Goal: Use online tool/utility: Utilize a website feature to perform a specific function

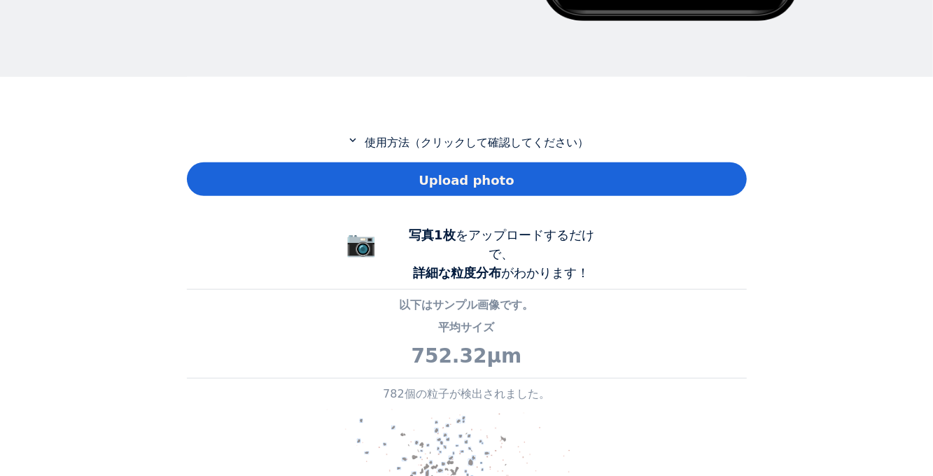
scroll to position [577, 0]
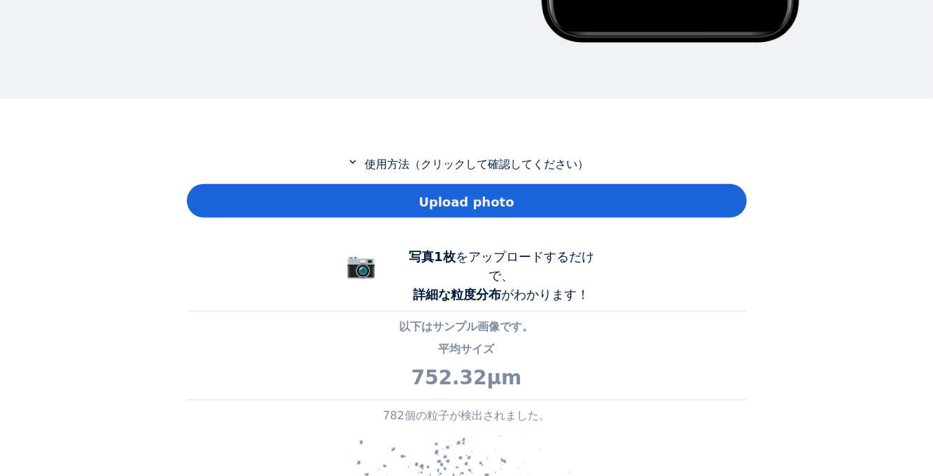
click at [447, 198] on span "Upload photo" at bounding box center [465, 201] width 95 height 19
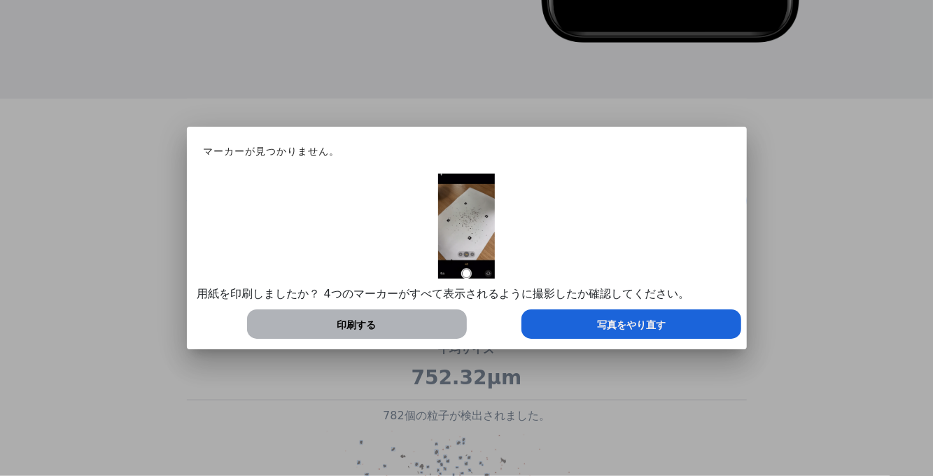
scroll to position [698541, 698993]
click at [657, 325] on span "写真をやり直す" at bounding box center [631, 325] width 69 height 15
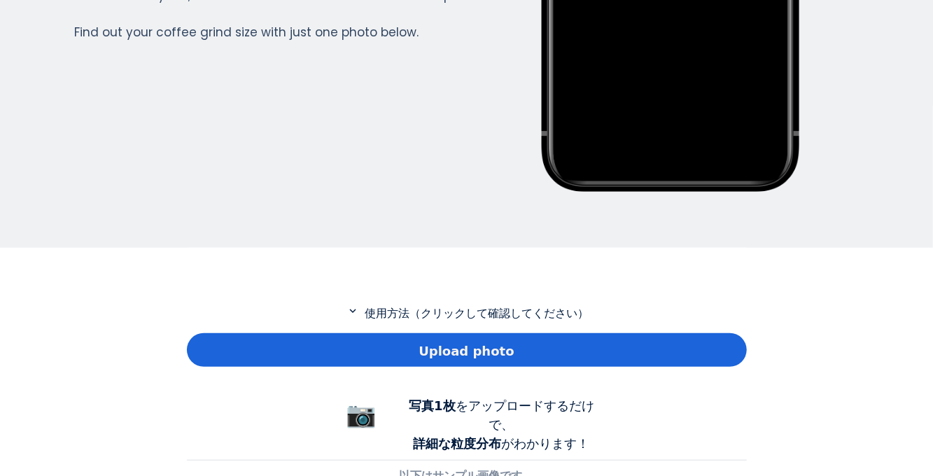
scroll to position [426, 0]
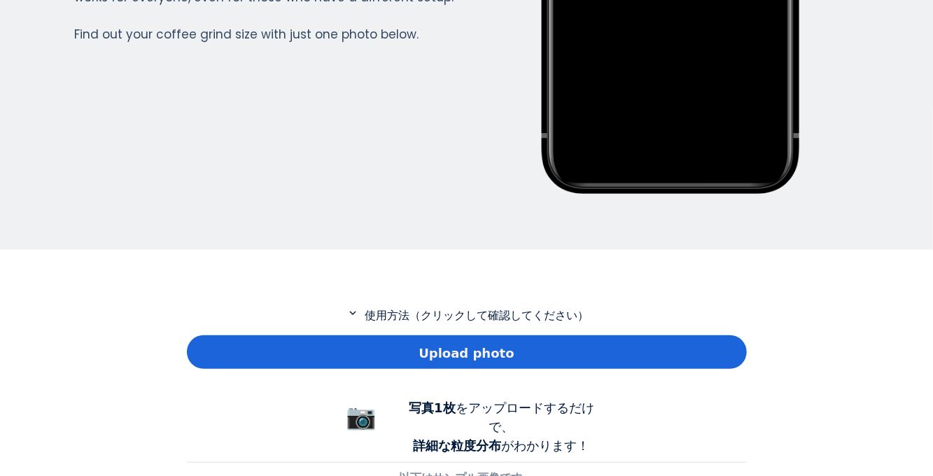
click at [478, 357] on span "Upload photo" at bounding box center [465, 352] width 95 height 19
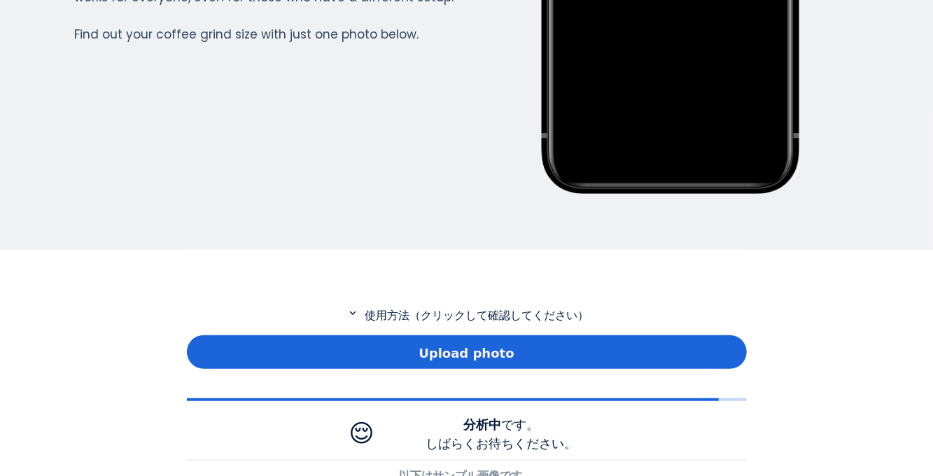
scroll to position [1028, 560]
click at [5, 364] on div "Home Courses About us Tools Sign in" at bounding box center [466, 238] width 933 height 476
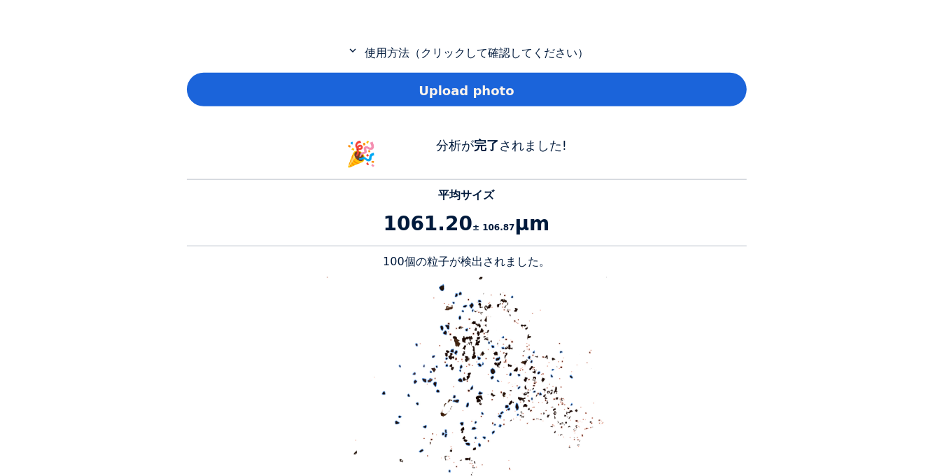
scroll to position [684, 0]
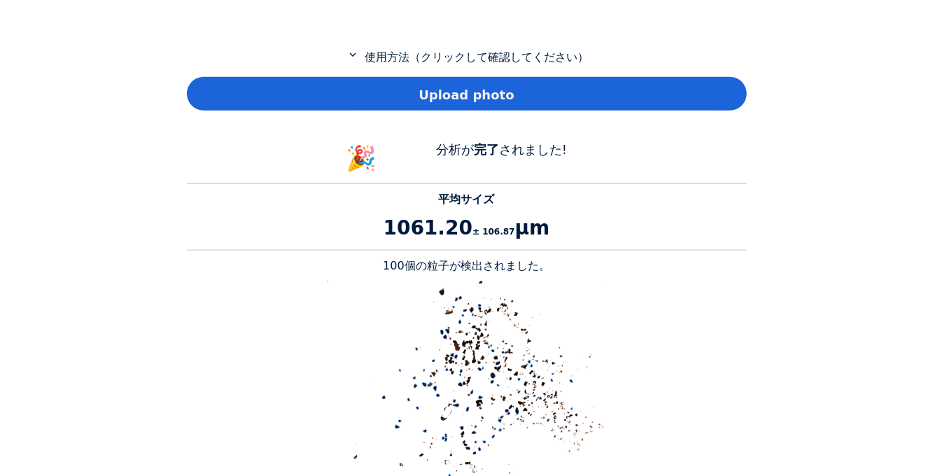
click at [481, 103] on span "Upload photo" at bounding box center [465, 94] width 95 height 19
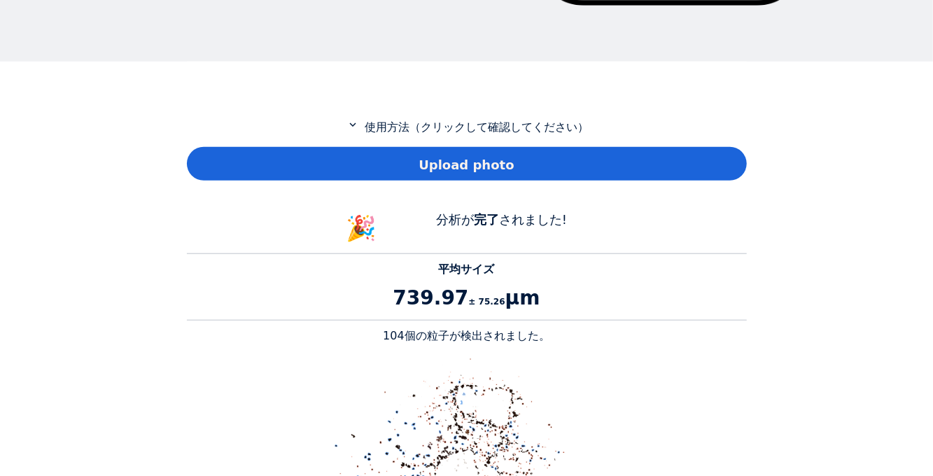
scroll to position [614, 0]
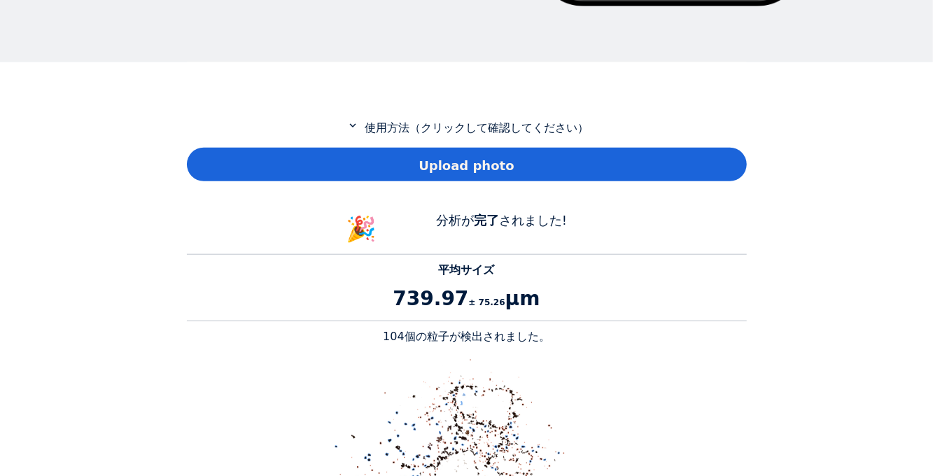
click at [469, 169] on span "Upload photo" at bounding box center [465, 165] width 95 height 19
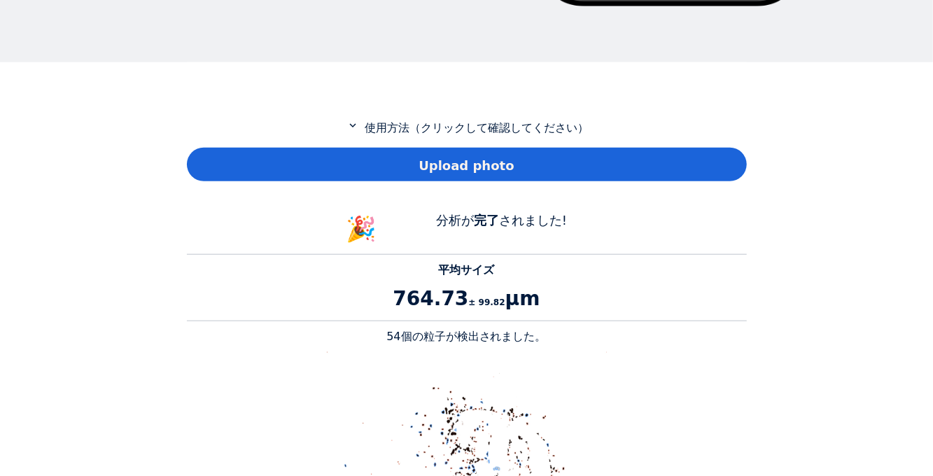
scroll to position [1283, 560]
click at [721, 334] on p "54個の粒子が検出されました。" at bounding box center [467, 336] width 560 height 17
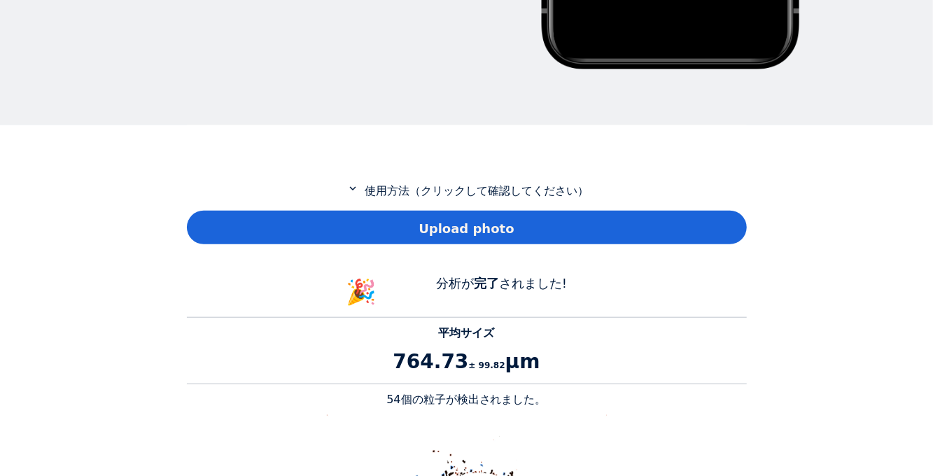
scroll to position [560, 0]
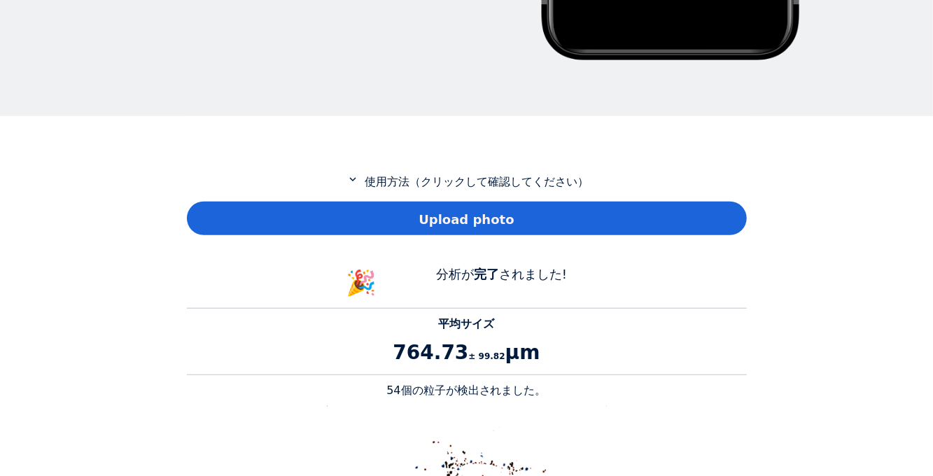
click at [431, 210] on span "Upload photo" at bounding box center [465, 219] width 95 height 19
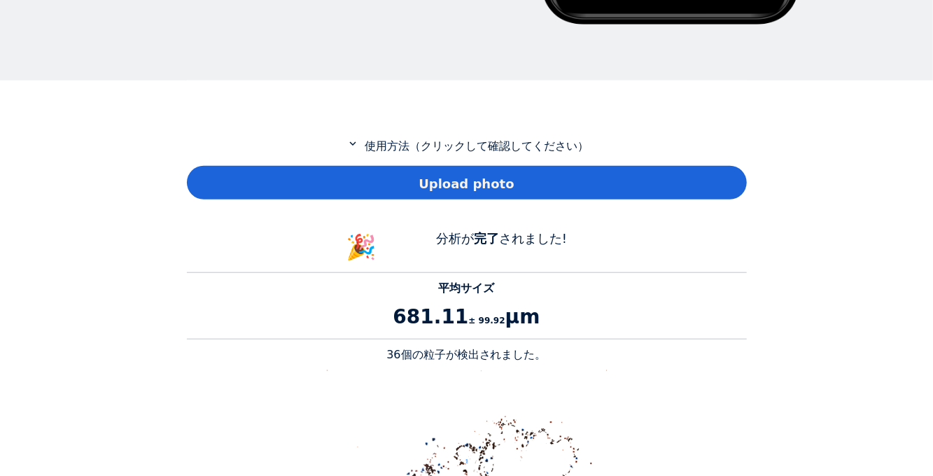
scroll to position [592, 0]
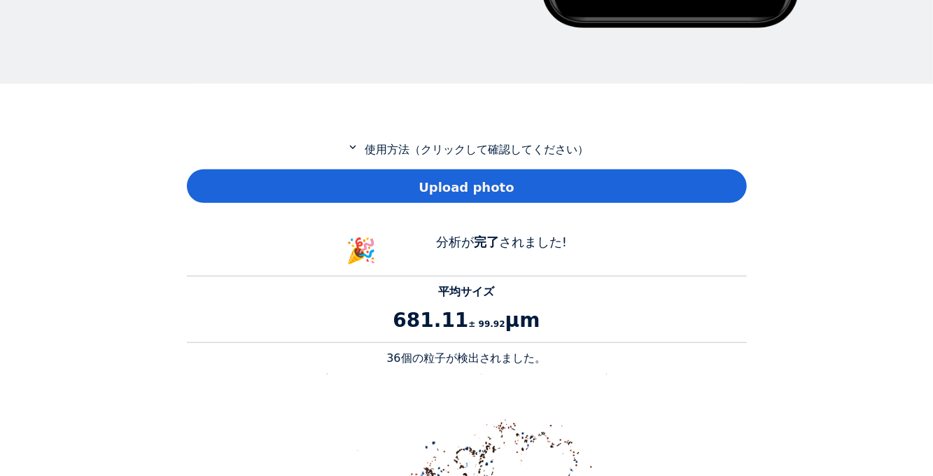
click at [478, 178] on span "Upload photo" at bounding box center [465, 187] width 95 height 19
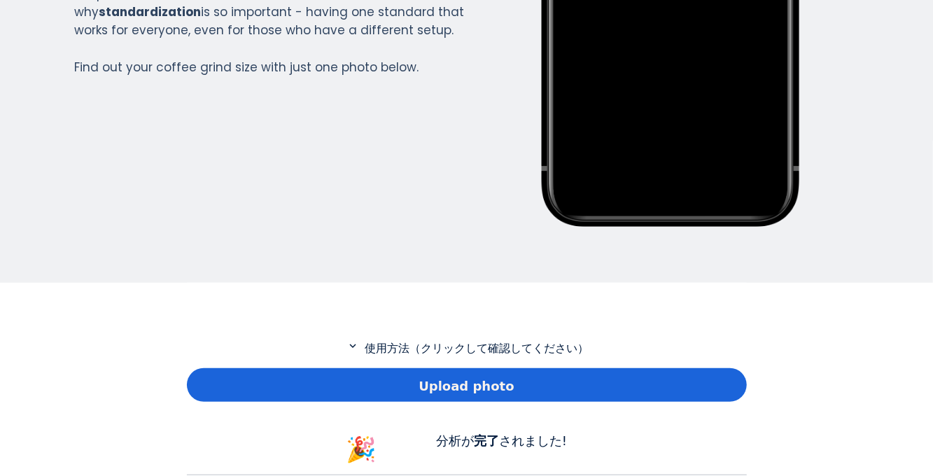
scroll to position [399, 0]
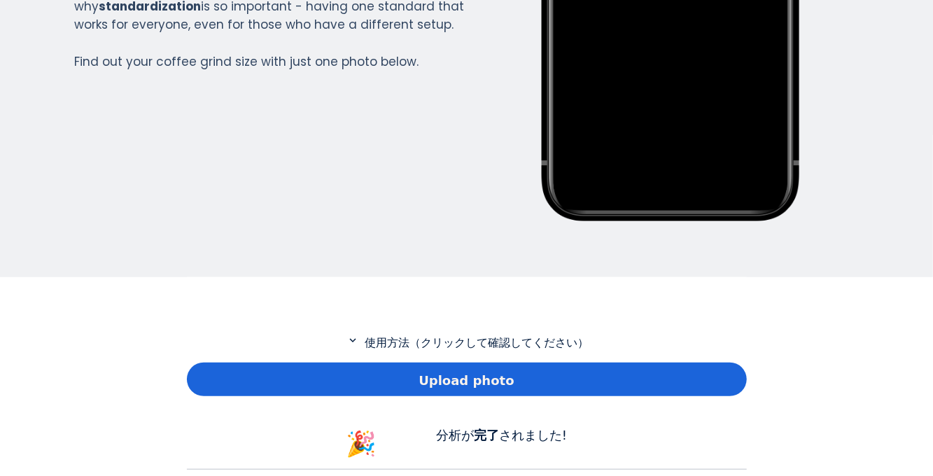
click at [451, 382] on span "Upload photo" at bounding box center [465, 380] width 95 height 19
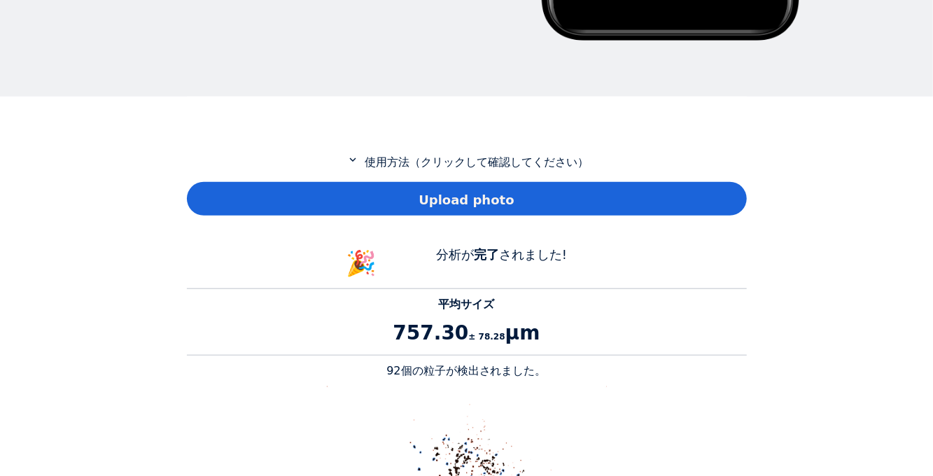
scroll to position [575, 0]
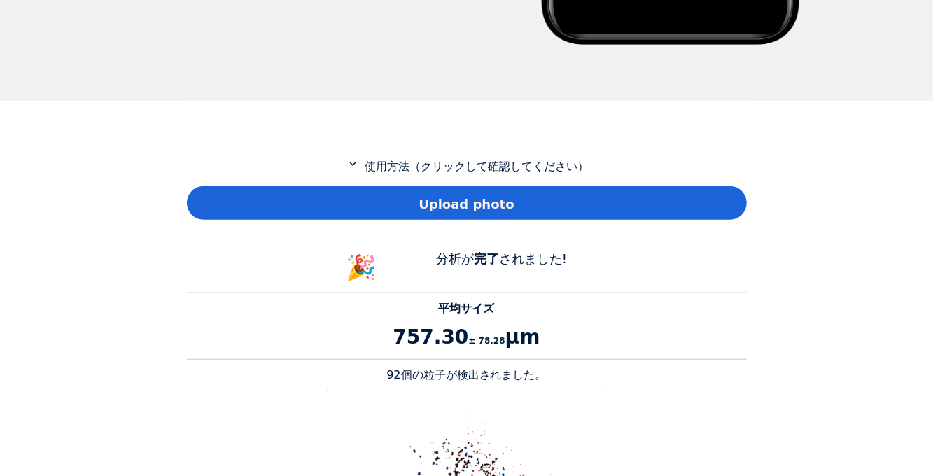
click at [458, 199] on span "Upload photo" at bounding box center [465, 203] width 95 height 19
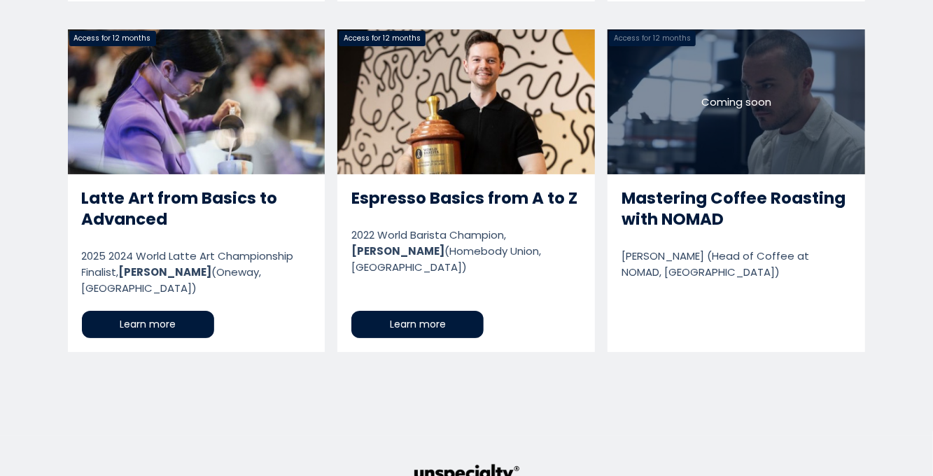
scroll to position [2706, 0]
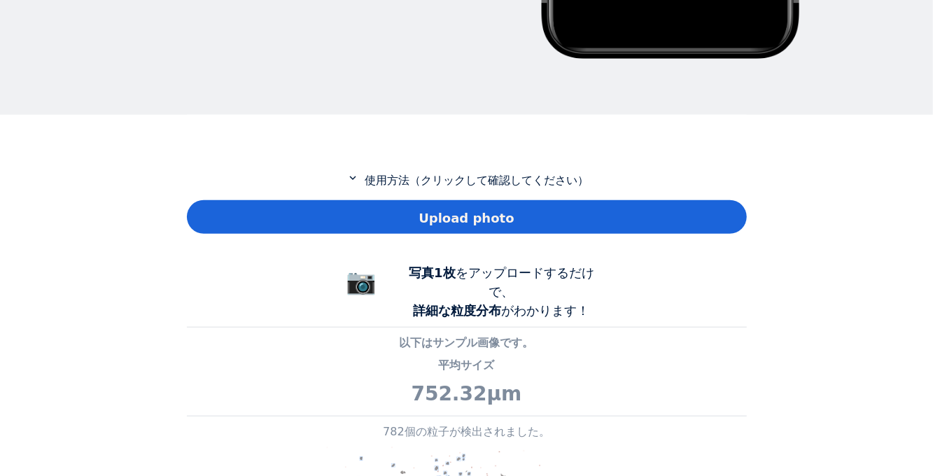
scroll to position [1012, 560]
click at [462, 222] on span "Upload photo" at bounding box center [465, 217] width 95 height 19
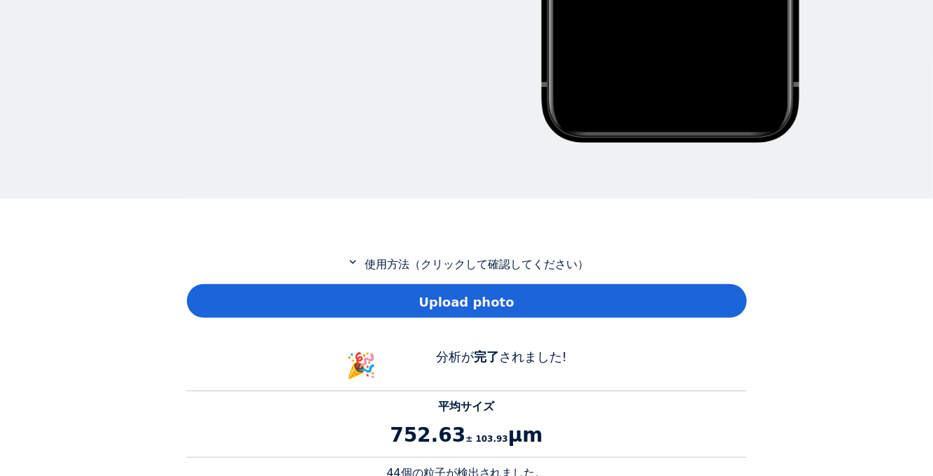
scroll to position [471, 0]
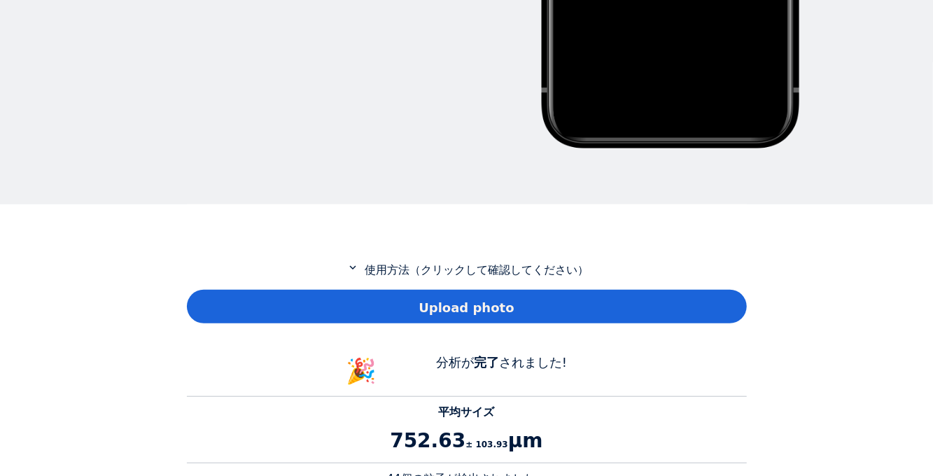
click at [464, 298] on span "Upload photo" at bounding box center [465, 307] width 95 height 19
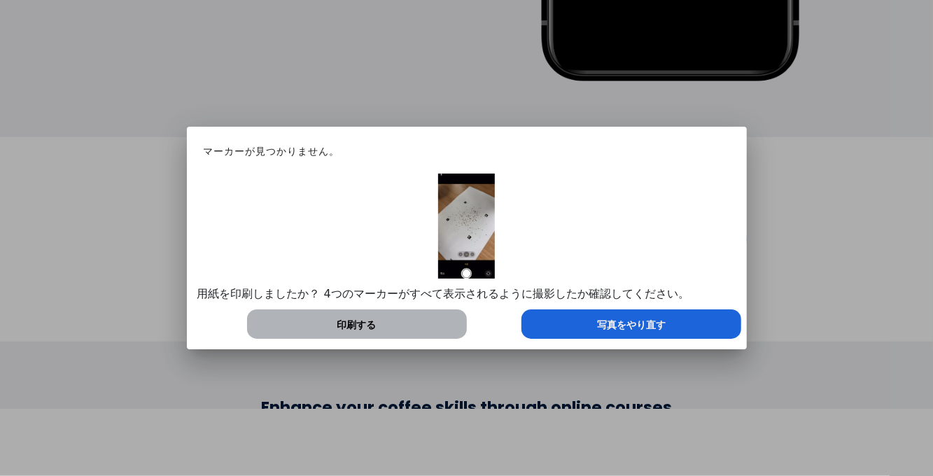
scroll to position [0, 0]
click at [620, 319] on span "写真をやり直す" at bounding box center [631, 325] width 69 height 15
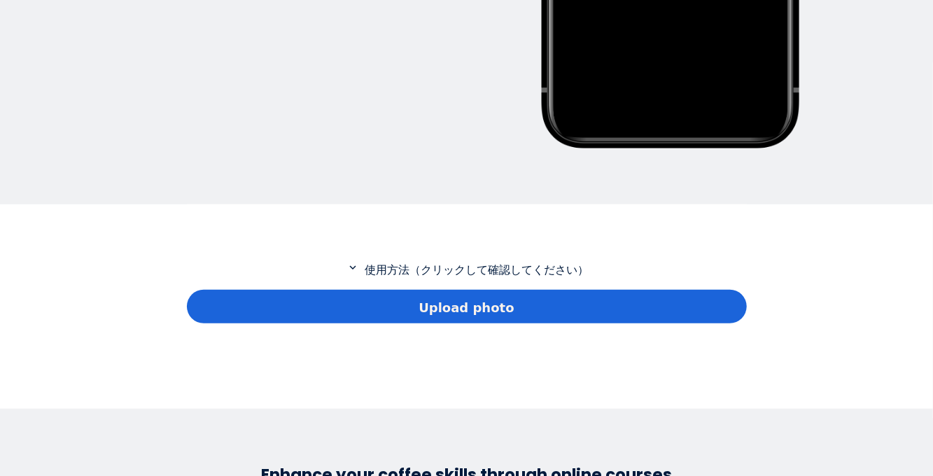
click at [480, 298] on span "Upload photo" at bounding box center [465, 307] width 95 height 19
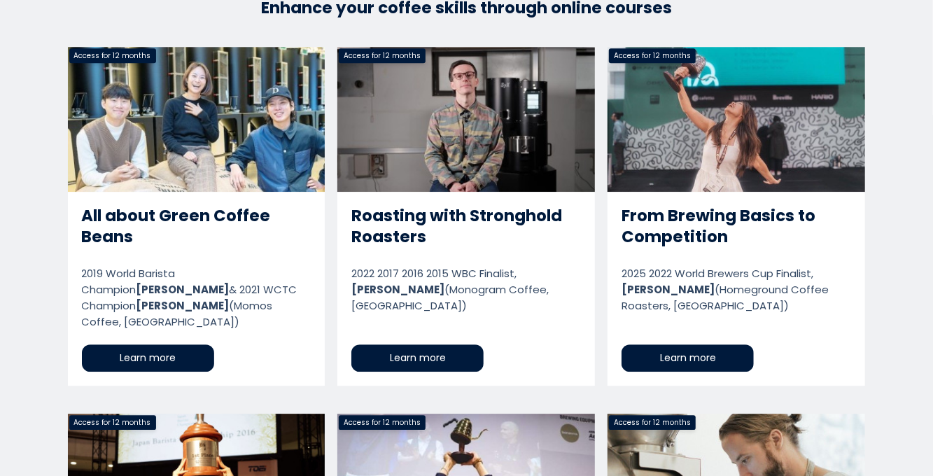
scroll to position [2202, 0]
